Goal: Check status: Check status

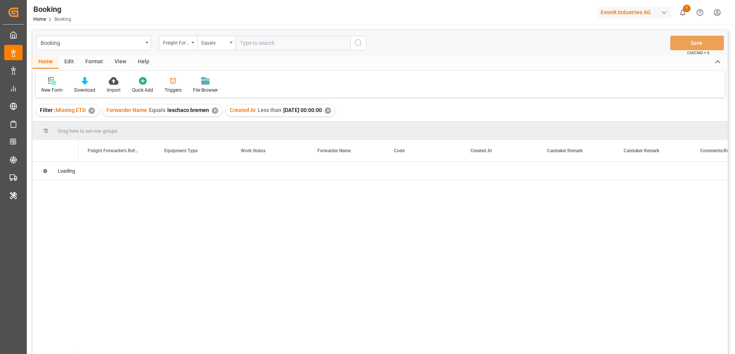
click at [638, 14] on div "Evonik Industries AG" at bounding box center [635, 12] width 74 height 11
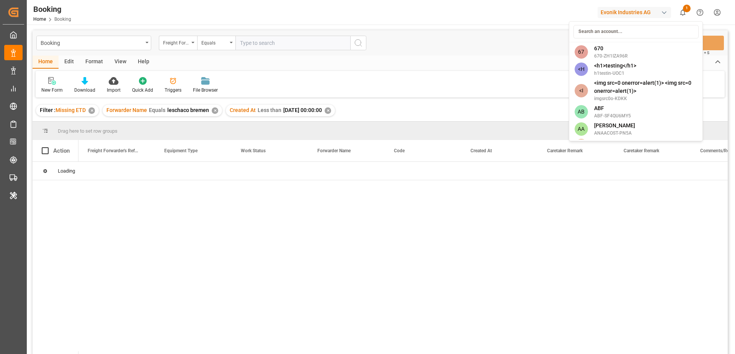
type input "e"
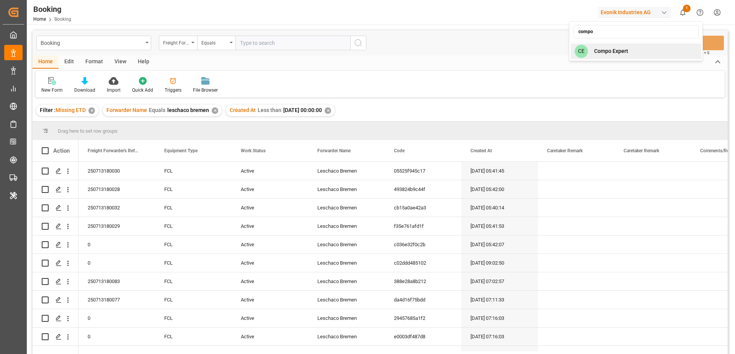
type input "compo"
click at [636, 47] on div "CE Compo Expert" at bounding box center [636, 51] width 131 height 16
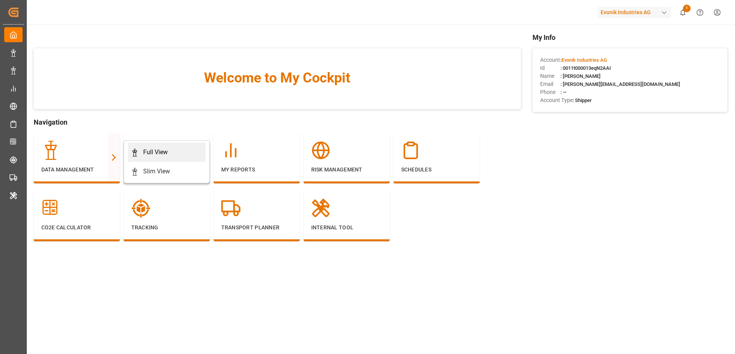
click at [149, 151] on div "Full View" at bounding box center [155, 151] width 25 height 9
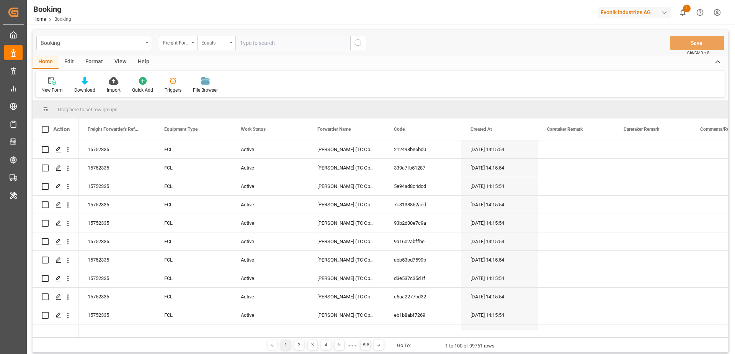
click at [615, 8] on div "Evonik Industries AG" at bounding box center [635, 12] width 74 height 11
type input "compo"
click at [641, 51] on div "CE Compo Expert" at bounding box center [636, 51] width 131 height 16
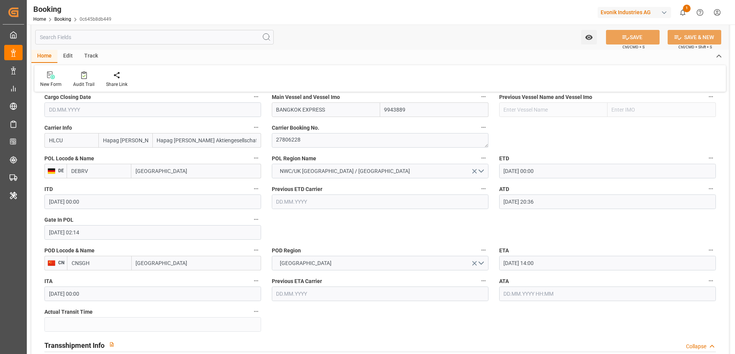
scroll to position [553, 0]
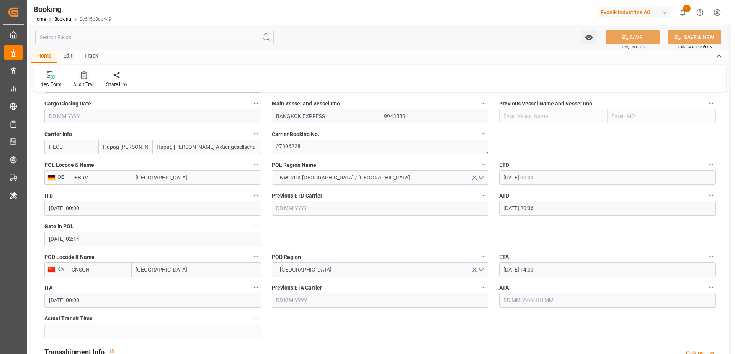
click at [85, 79] on div "Audit Trail" at bounding box center [83, 79] width 33 height 17
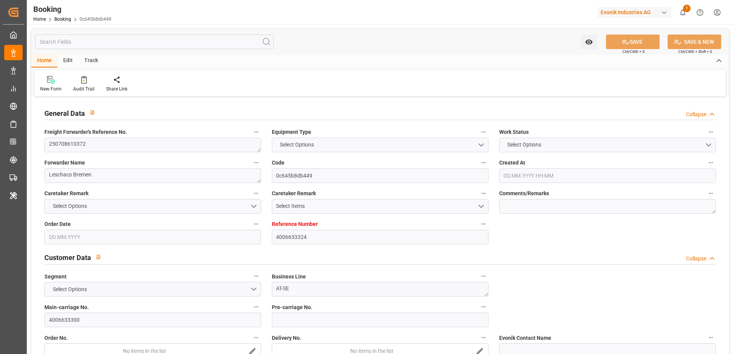
type input "4006633324"
type input "9943889"
type input "Hapag [PERSON_NAME]"
type input "Hapag [PERSON_NAME] Aktiengesellschaft"
type input "DEBRV"
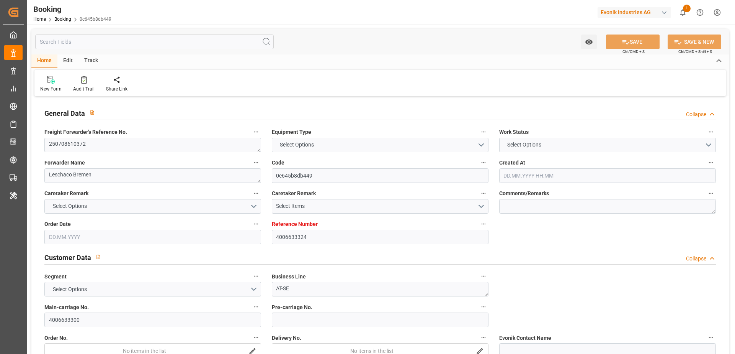
type input "CNSGH"
type input "0"
type input "DEBRV"
type input "CNSHG"
type input "9943889"
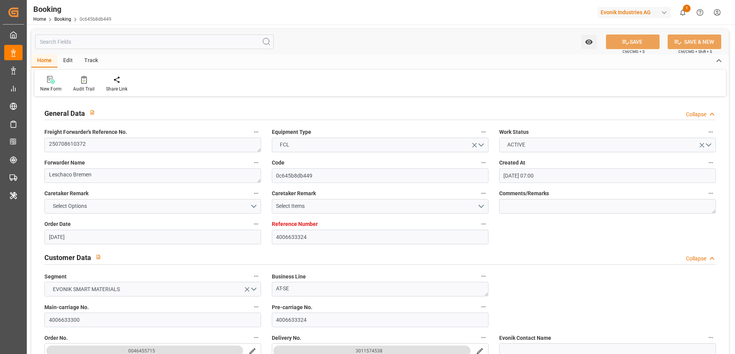
type input "[DATE] 07:00"
type input "[DATE]"
type input "[DATE] 00:00"
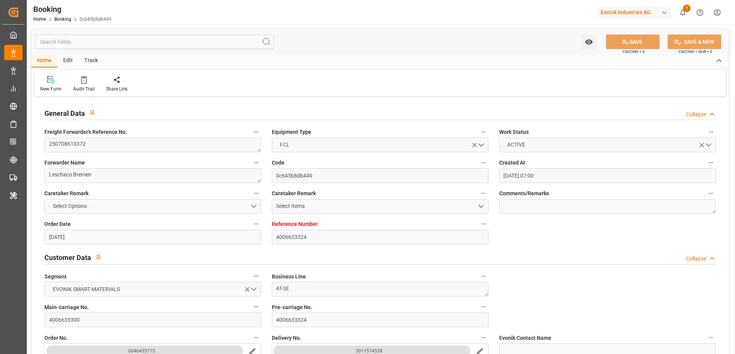
type input "[DATE] 00:00"
type input "[DATE] 20:36"
type input "[DATE] 02:14"
type input "[DATE] 14:00"
type input "[DATE] 00:00"
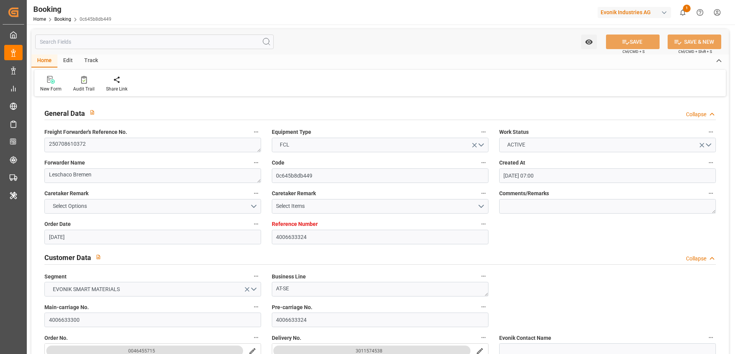
type input "[DATE]"
type input "[DATE] 20:52"
type input "[DATE]"
type input "[DATE] 13:21"
type input "[DATE] 12:03"
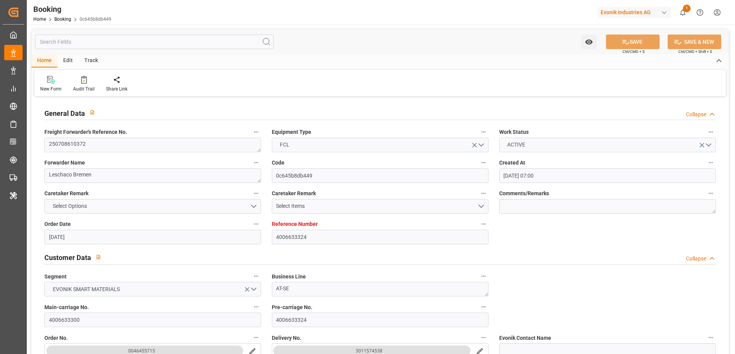
type input "[DATE] 20:49"
type input "[DATE] 14:00"
type input "[DATE] 22:42"
click at [85, 86] on div "Audit Trail" at bounding box center [83, 88] width 21 height 7
